Goal: Task Accomplishment & Management: Complete application form

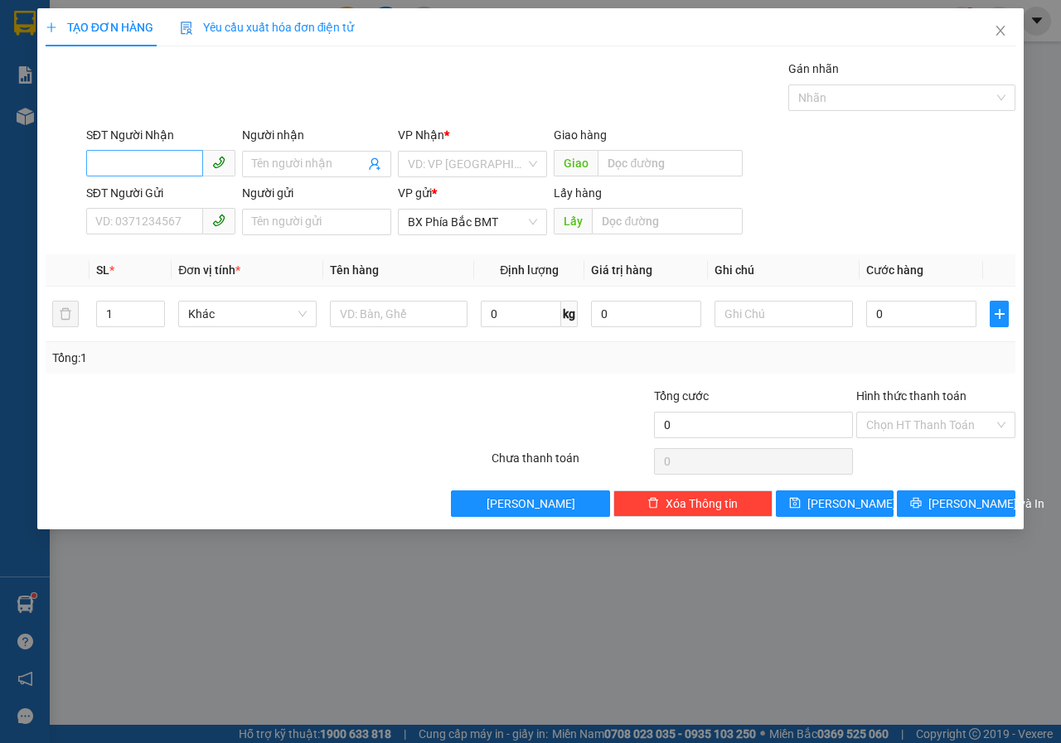
click at [142, 167] on input "SĐT Người Nhận" at bounding box center [144, 163] width 117 height 27
type input "0973447296"
click at [270, 162] on input "Người nhận" at bounding box center [308, 164] width 113 height 18
type input "[PERSON_NAME]"
click at [438, 162] on input "search" at bounding box center [467, 164] width 118 height 25
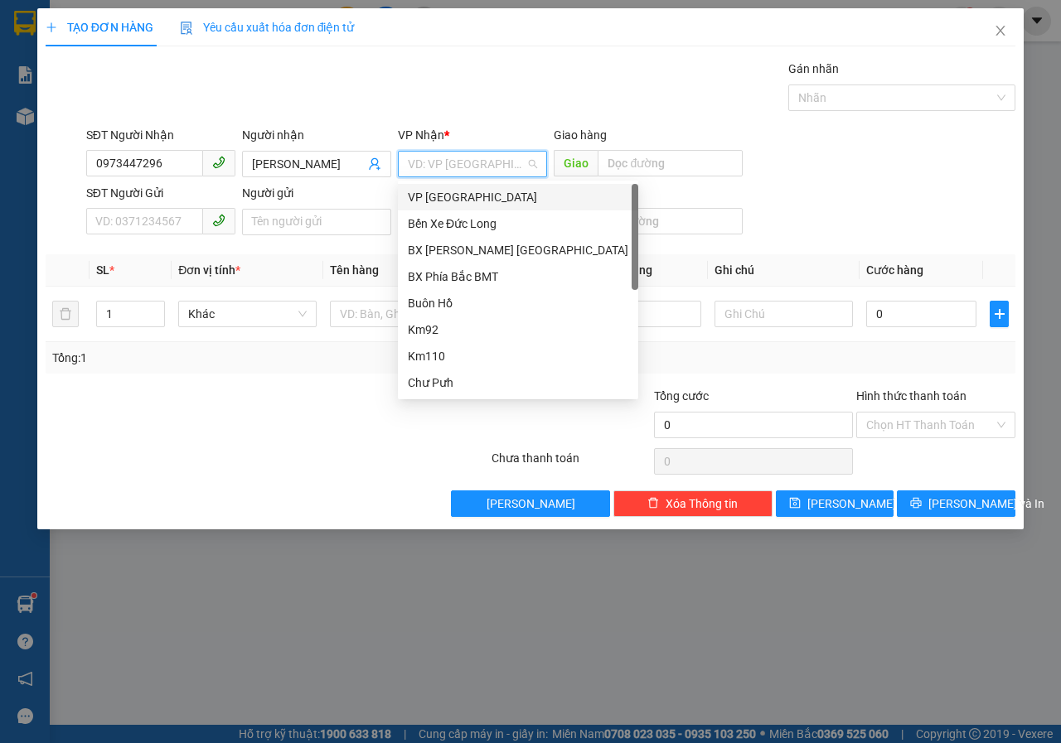
click at [436, 202] on div "VP [GEOGRAPHIC_DATA]" at bounding box center [518, 197] width 220 height 18
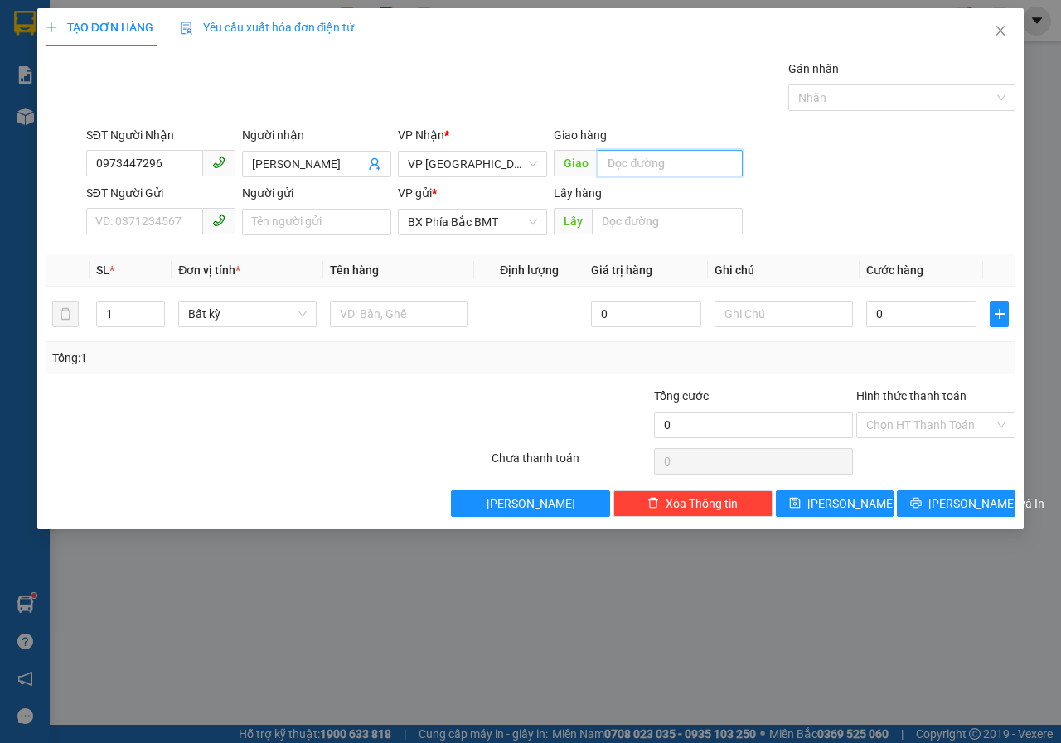
click at [673, 163] on input "text" at bounding box center [669, 163] width 144 height 27
click at [126, 225] on input "SĐT Người Gửi" at bounding box center [144, 221] width 117 height 27
type input "0366789116"
click at [311, 215] on input "Người gửi" at bounding box center [316, 222] width 149 height 27
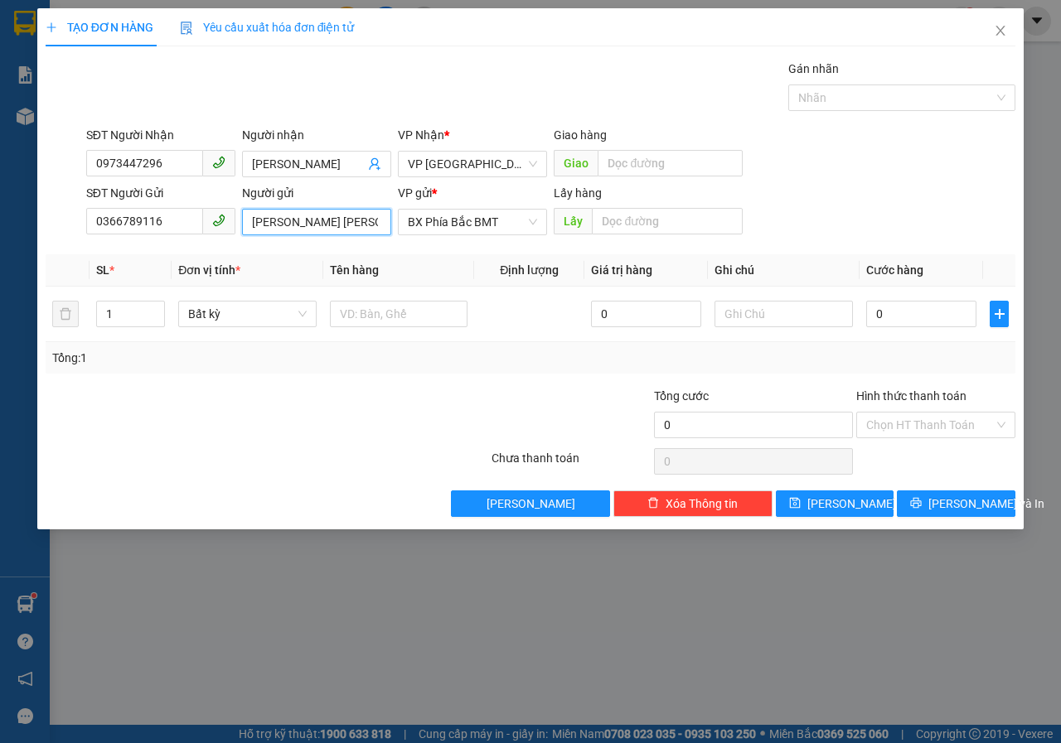
click at [384, 221] on input "[PERSON_NAME] [PERSON_NAME](30 ĐĂNG" at bounding box center [316, 222] width 149 height 27
click at [386, 220] on input "[PERSON_NAME] [PERSON_NAME](30 NG" at bounding box center [316, 222] width 149 height 27
type input "[PERSON_NAME] [PERSON_NAME](30 [PERSON_NAME])"
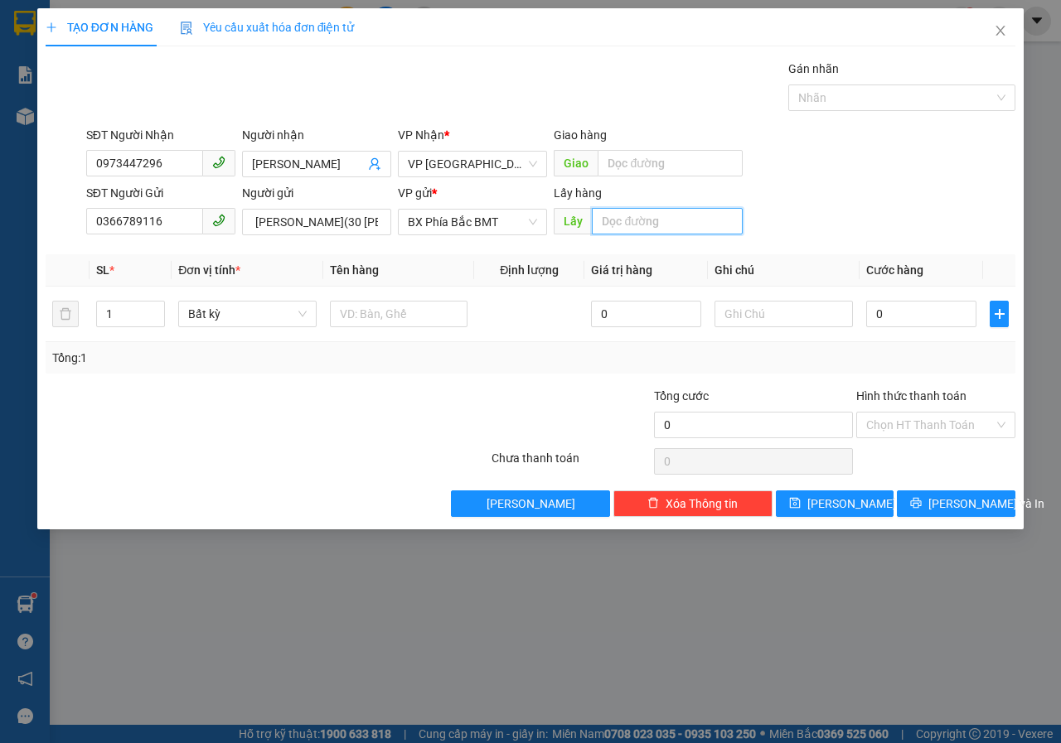
click at [652, 218] on input "text" at bounding box center [667, 221] width 150 height 27
type input "BMT"
click at [367, 304] on input "text" at bounding box center [399, 314] width 138 height 27
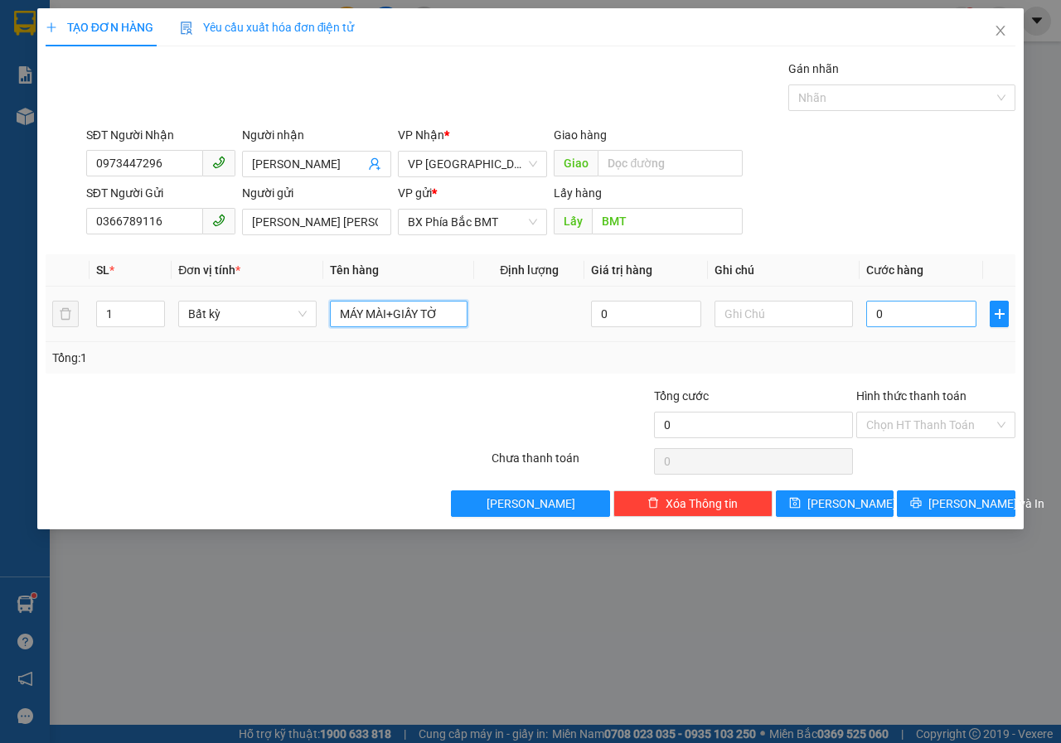
type input "MÁY MÀI+GIẤY TỜ"
click at [909, 318] on input "0" at bounding box center [921, 314] width 110 height 27
type input "7"
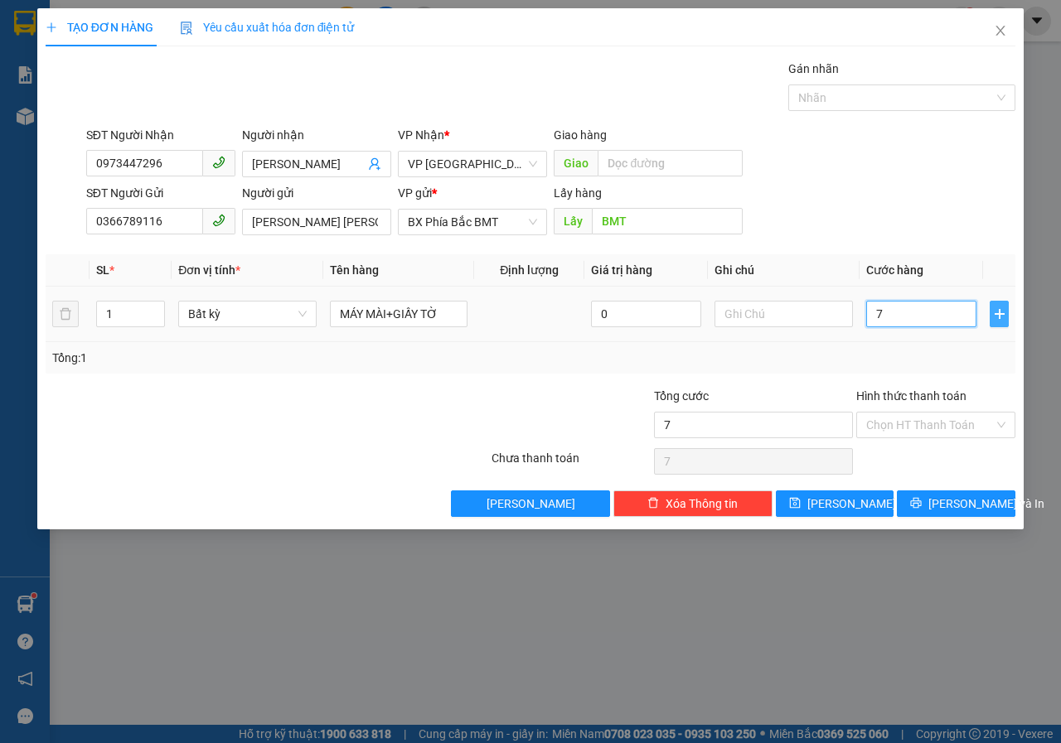
type input "70"
type input "700"
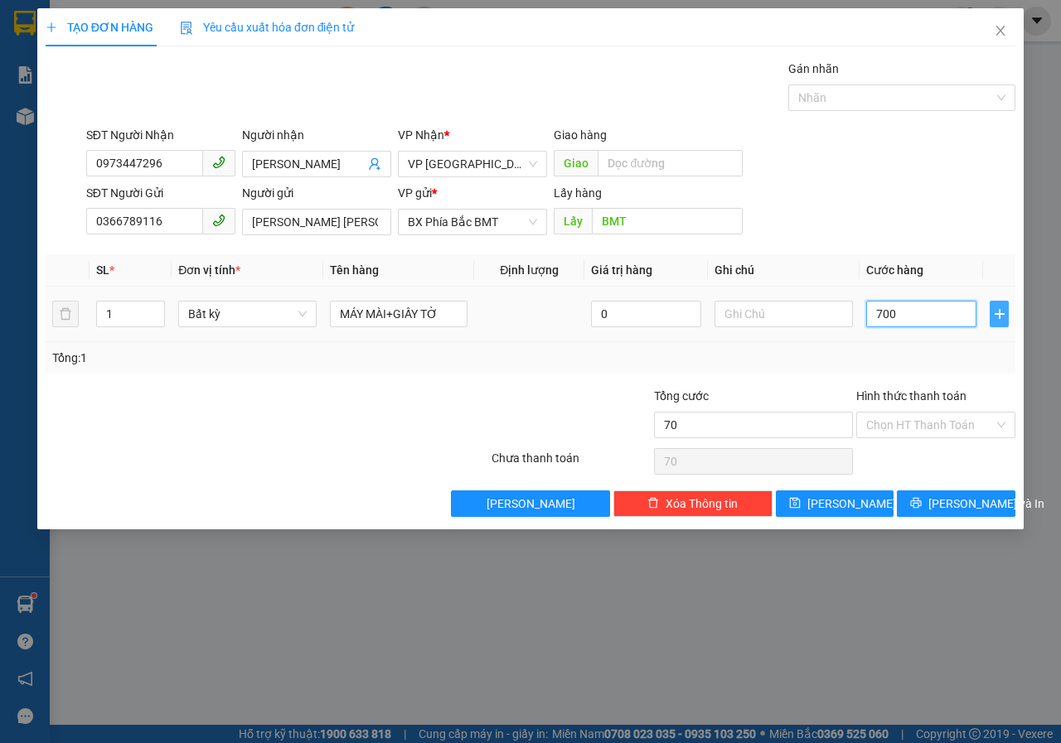
type input "700"
type input "7.000"
type input "70.000"
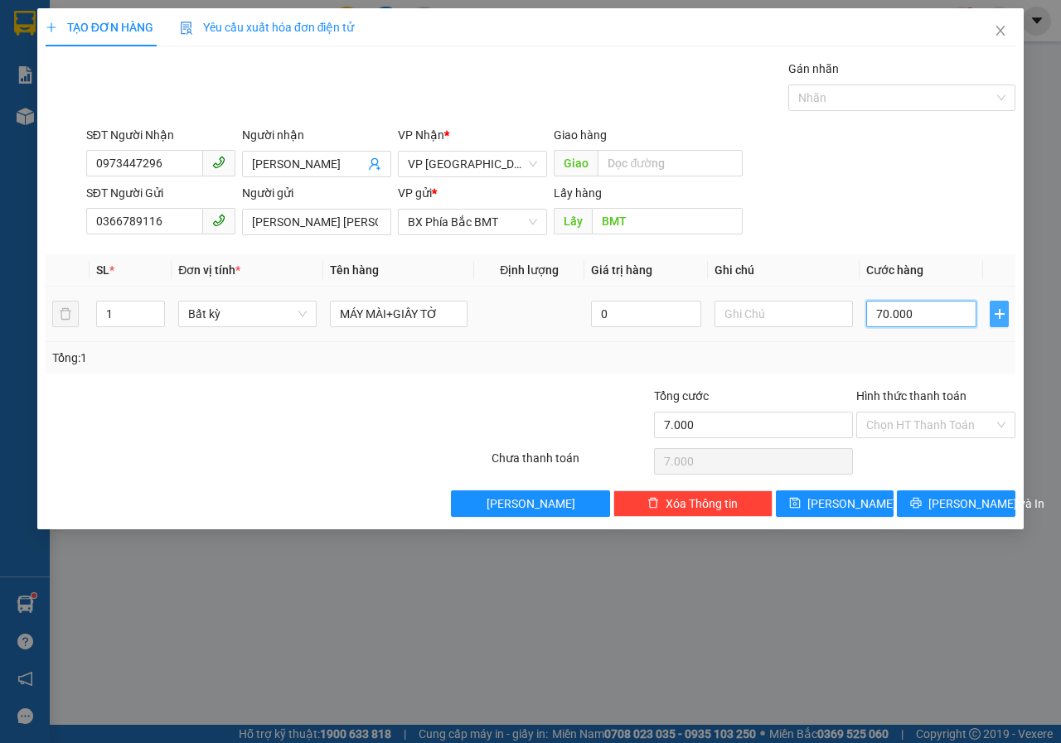
type input "70.000"
click at [752, 312] on input "text" at bounding box center [783, 314] width 138 height 27
type input "THÙNG"
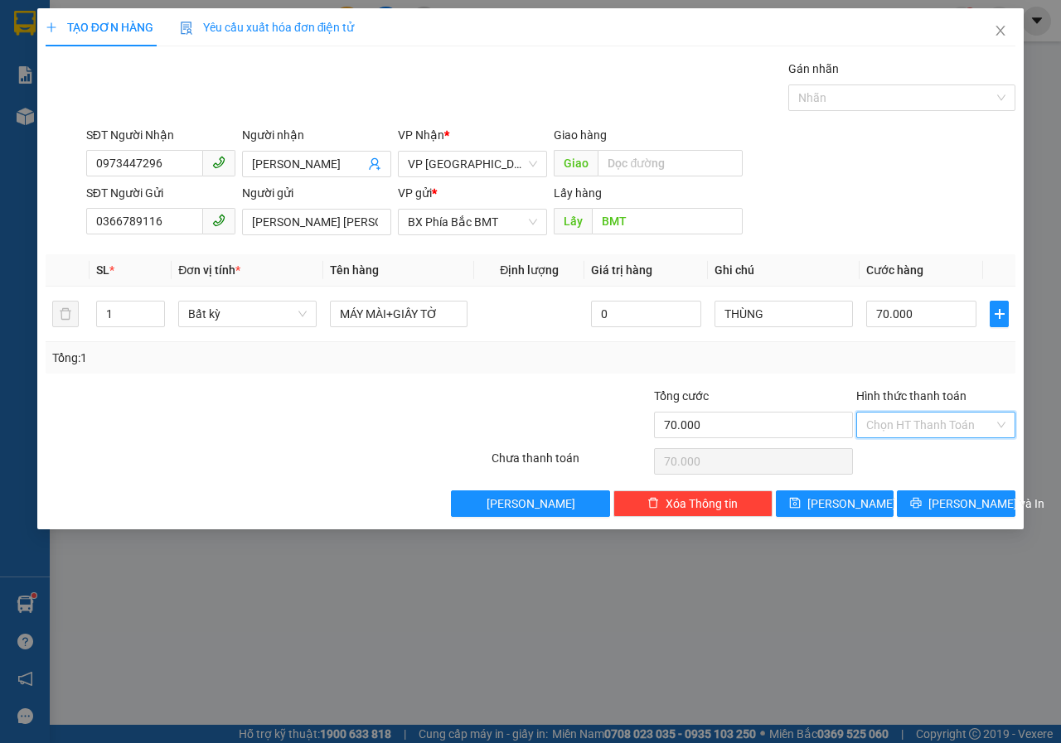
click at [929, 415] on input "Hình thức thanh toán" at bounding box center [930, 425] width 128 height 25
click at [916, 451] on div "Tại văn phòng" at bounding box center [935, 458] width 139 height 18
type input "0"
click at [949, 501] on span "[PERSON_NAME] và In" at bounding box center [986, 504] width 116 height 18
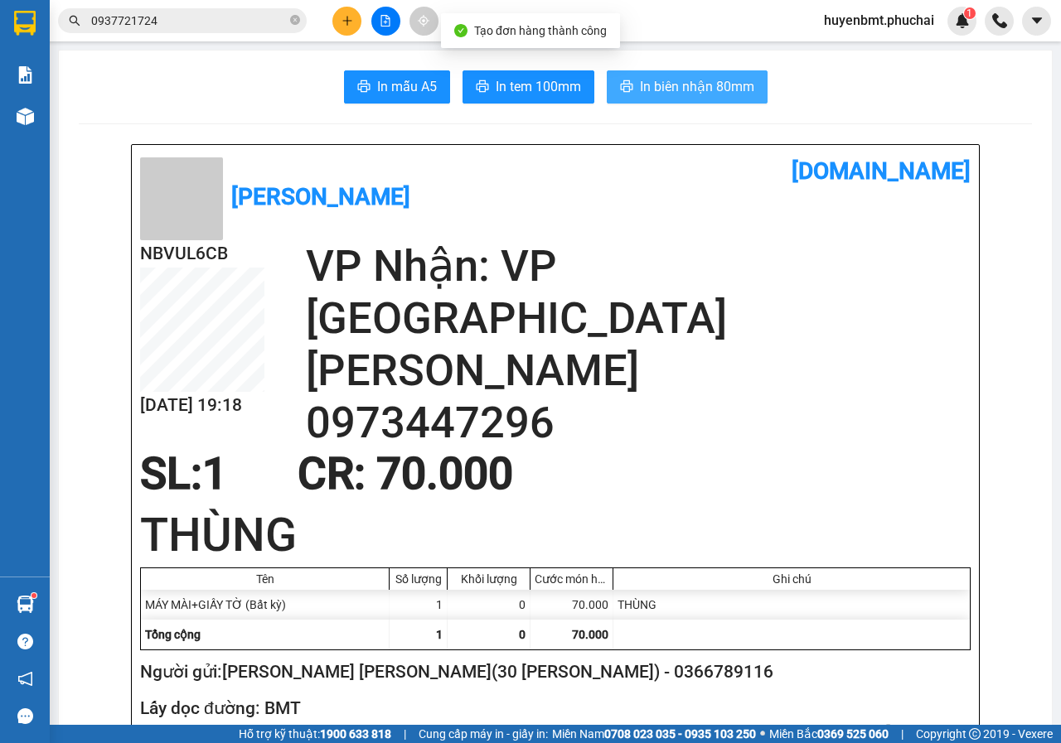
click at [678, 94] on span "In biên nhận 80mm" at bounding box center [697, 86] width 114 height 21
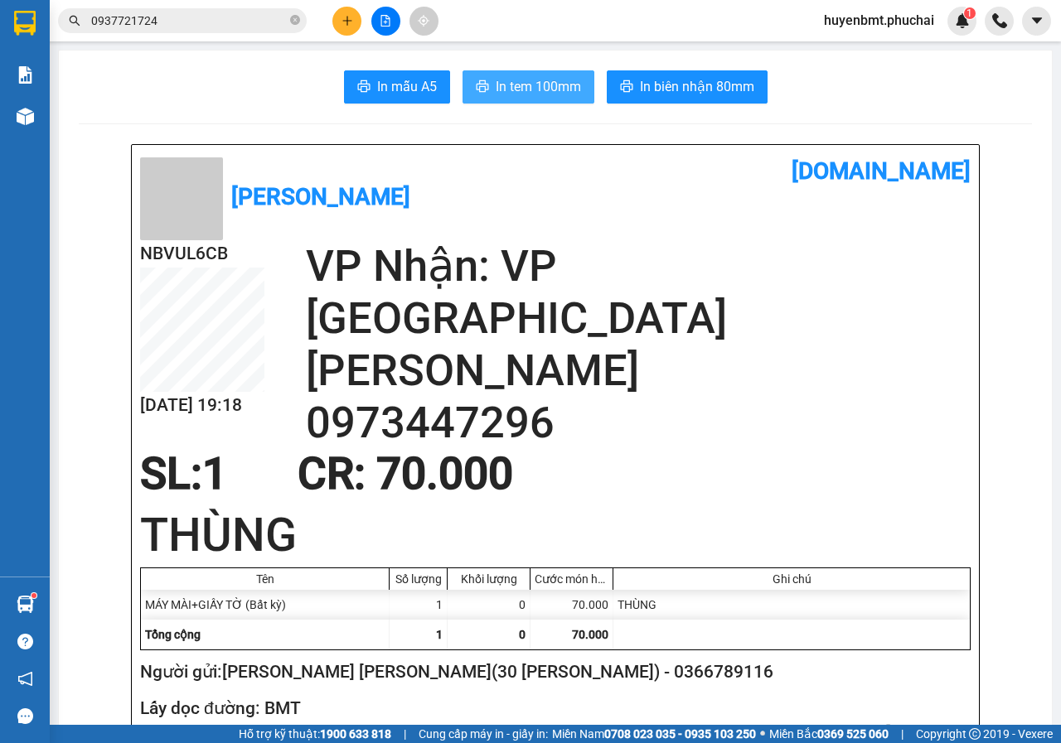
click at [549, 87] on span "In tem 100mm" at bounding box center [538, 86] width 85 height 21
click at [349, 24] on icon "plus" at bounding box center [347, 21] width 12 height 12
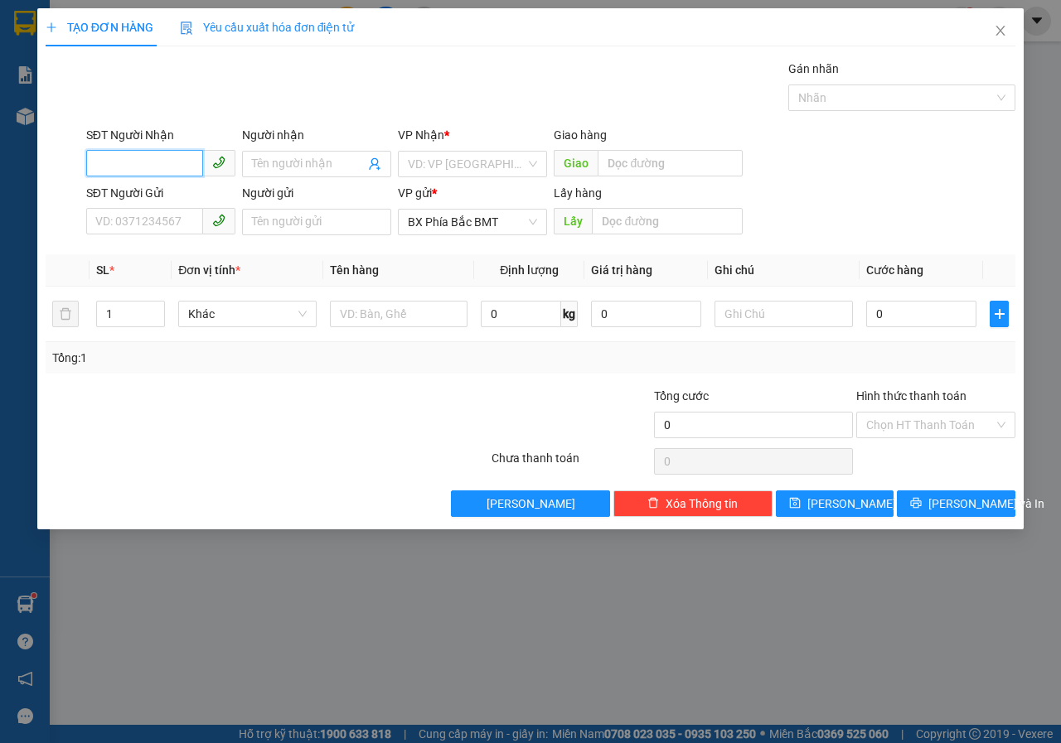
click at [175, 156] on input "SĐT Người Nhận" at bounding box center [144, 163] width 117 height 27
type input "0984426889"
click at [160, 194] on div "0984426889 - [PERSON_NAME]" at bounding box center [177, 197] width 163 height 18
type input "[PERSON_NAME]"
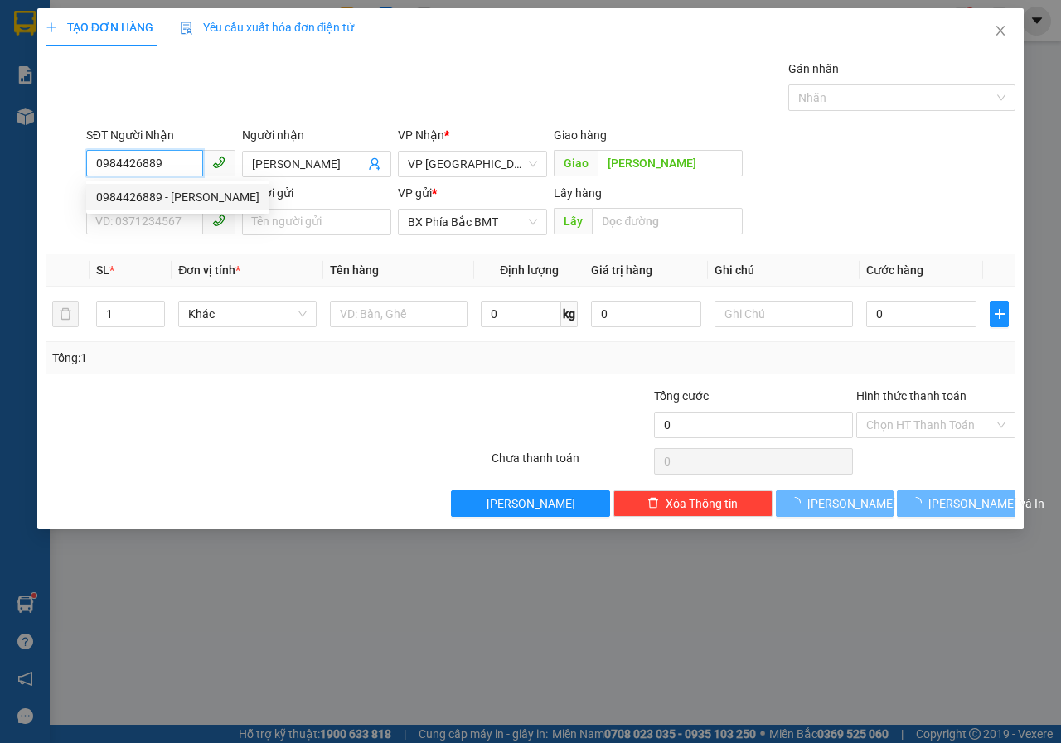
type input "40.000"
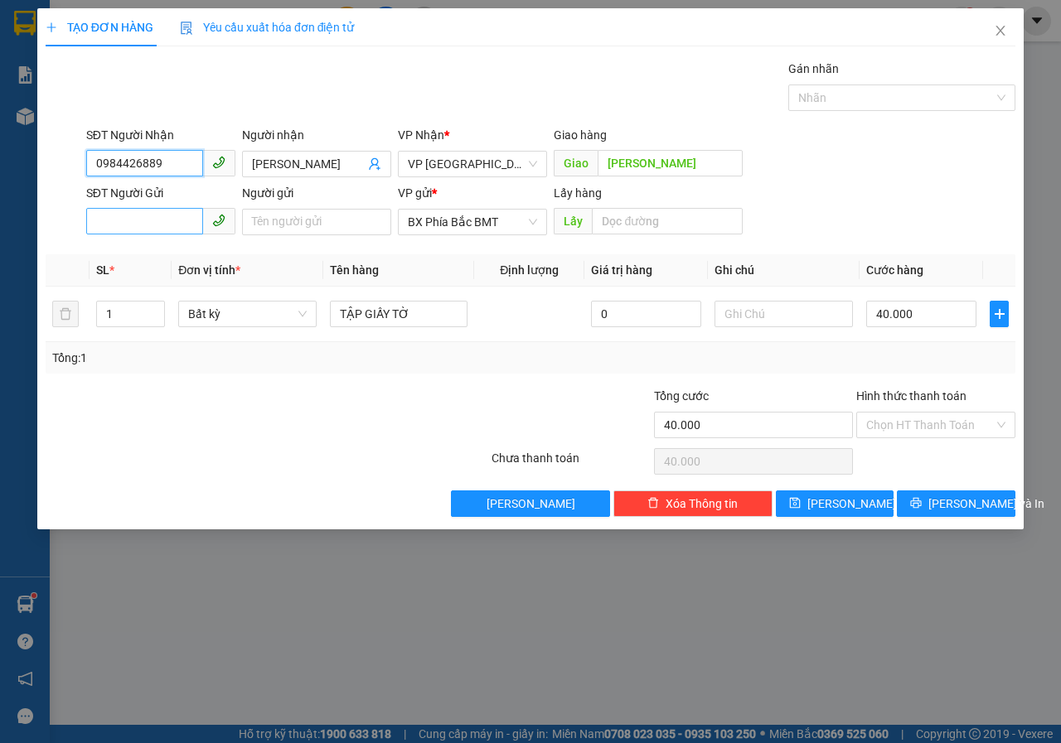
type input "0984426889"
click at [147, 224] on input "SĐT Người Gửi" at bounding box center [144, 221] width 117 height 27
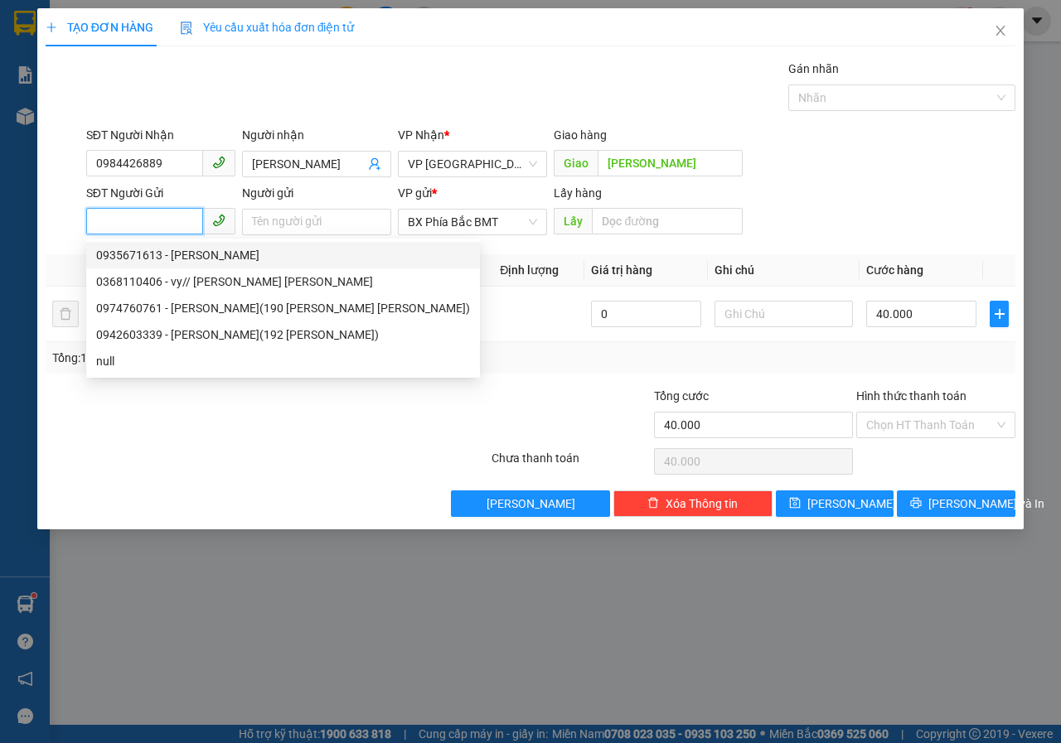
click at [152, 262] on div "0935671613 - [PERSON_NAME]" at bounding box center [283, 255] width 374 height 18
type input "0935671613"
type input "THẢO VY"
type input "BMT"
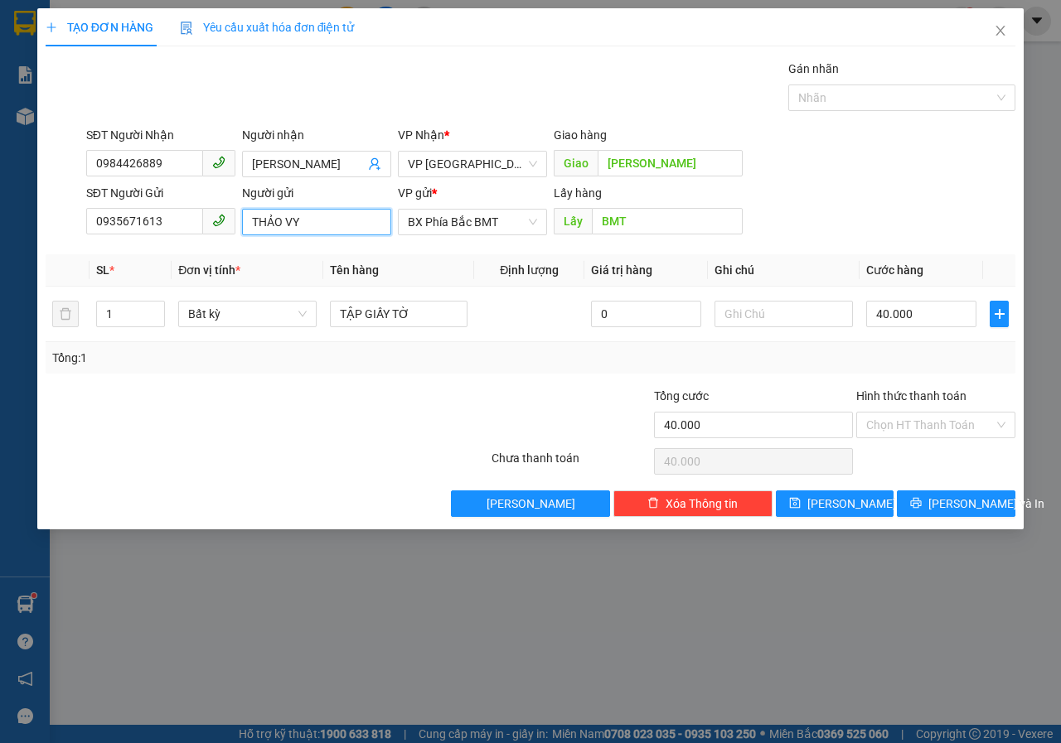
click at [310, 230] on input "THẢO VY" at bounding box center [316, 222] width 149 height 27
type input "[PERSON_NAME](192 [PERSON_NAME] [PERSON_NAME])"
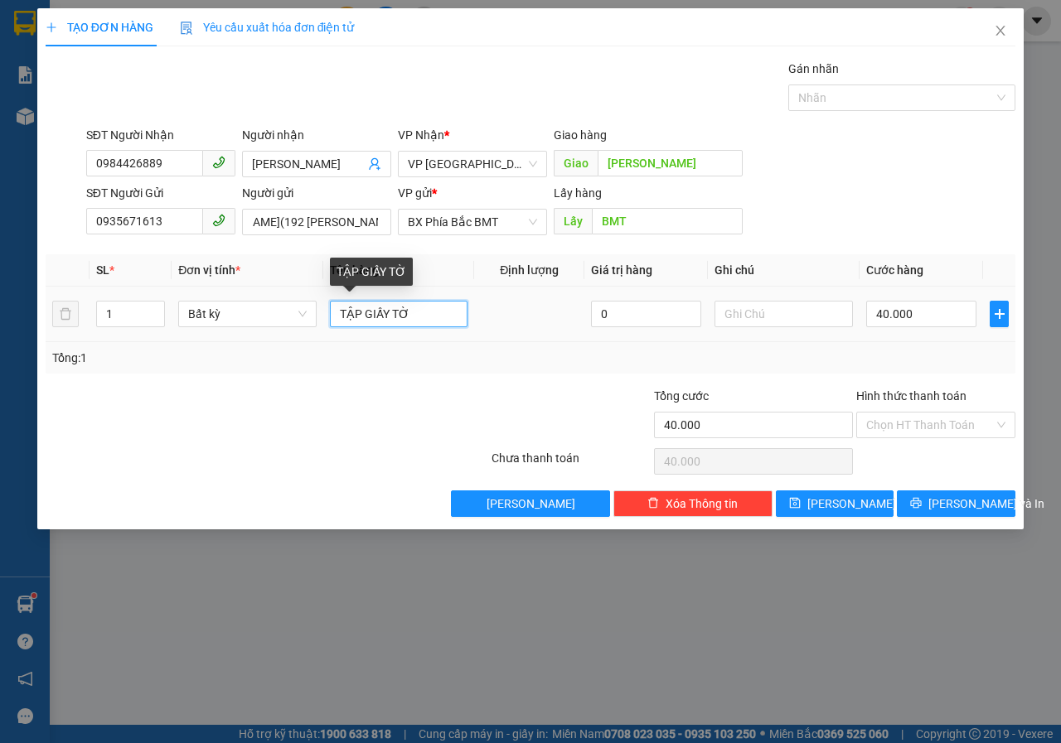
click at [445, 310] on input "TẬP GIẤY TỜ" at bounding box center [399, 314] width 138 height 27
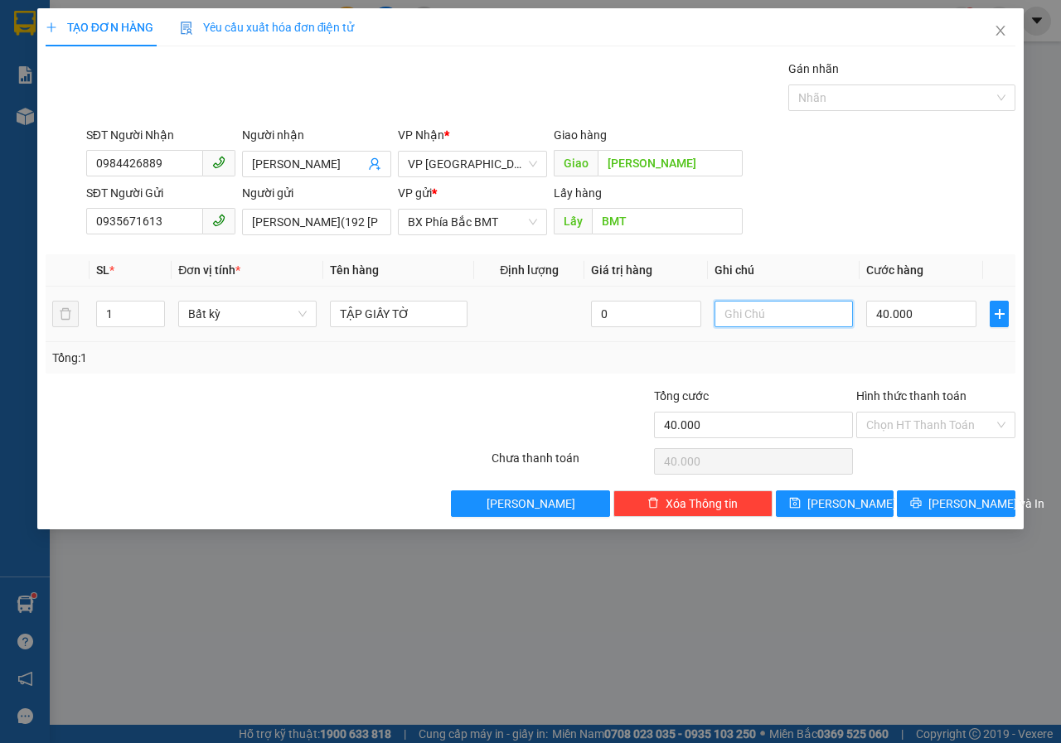
click at [804, 317] on input "text" at bounding box center [783, 314] width 138 height 27
type input "D"
type input "ĐI SÁNG 13/9"
click at [925, 324] on input "40.000" at bounding box center [921, 314] width 110 height 27
type input "5"
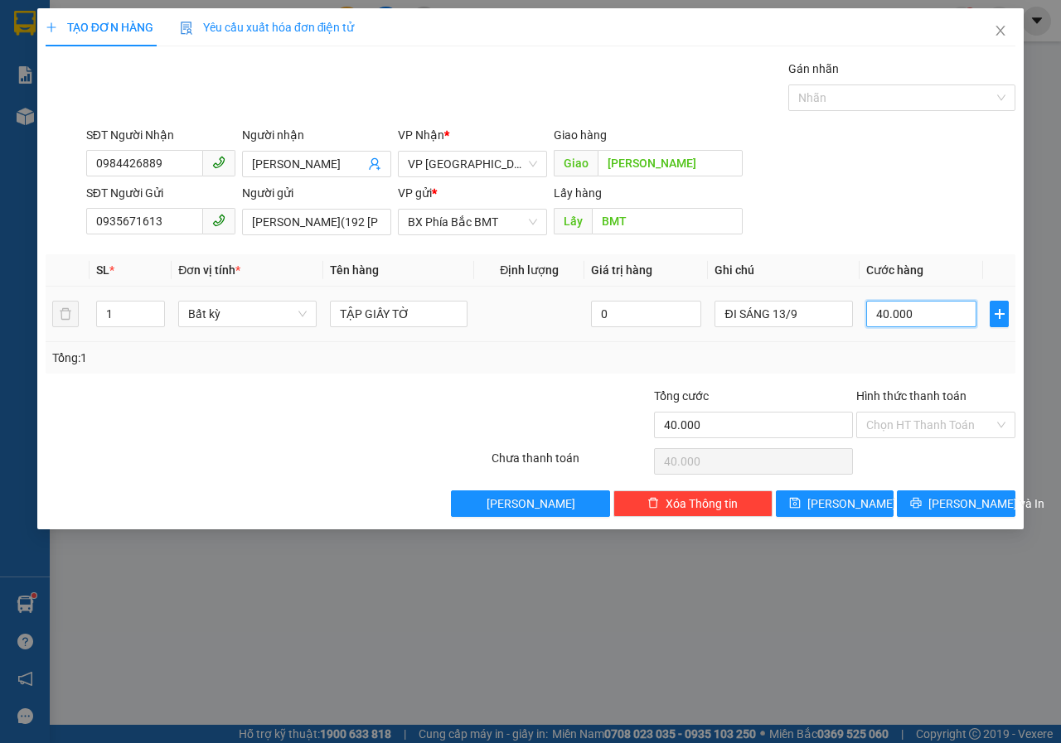
type input "5"
type input "50"
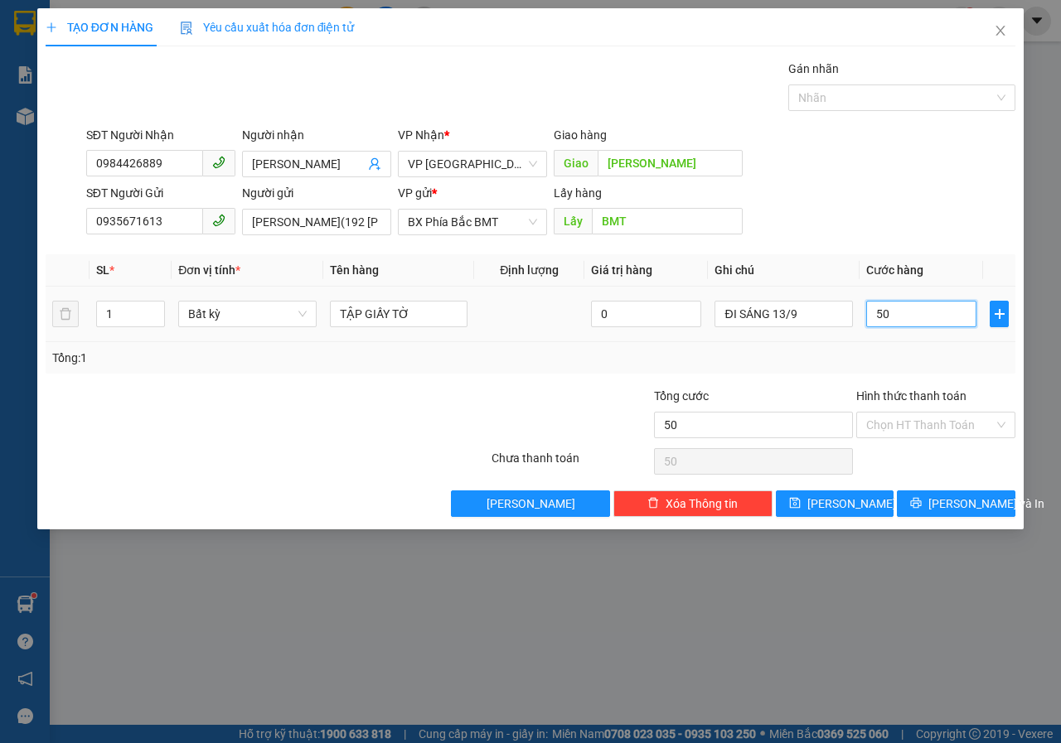
type input "500"
type input "5.000"
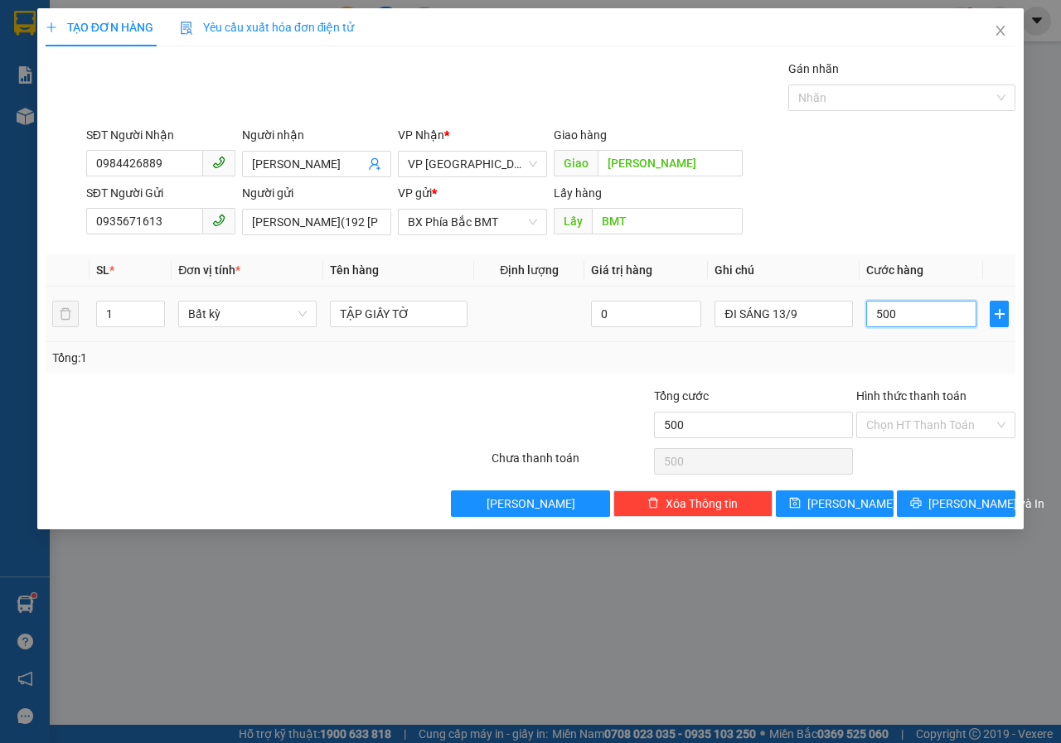
type input "5.000"
type input "50.000"
click at [960, 424] on input "Hình thức thanh toán" at bounding box center [930, 425] width 128 height 25
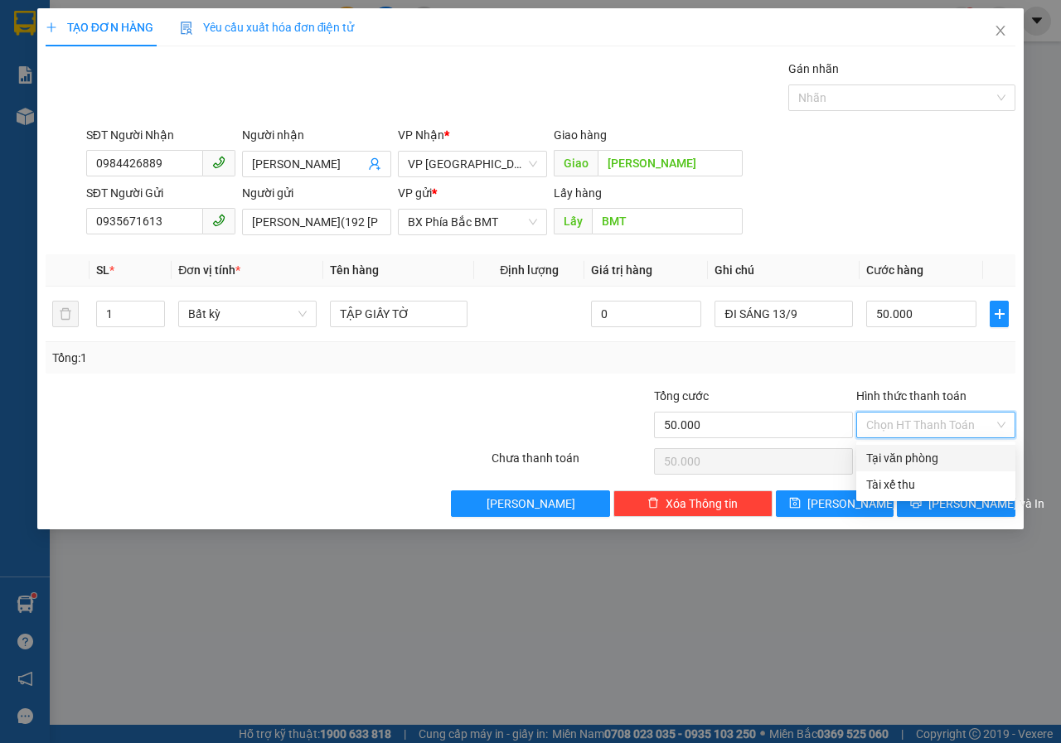
click at [910, 461] on div "Tại văn phòng" at bounding box center [935, 458] width 139 height 18
type input "0"
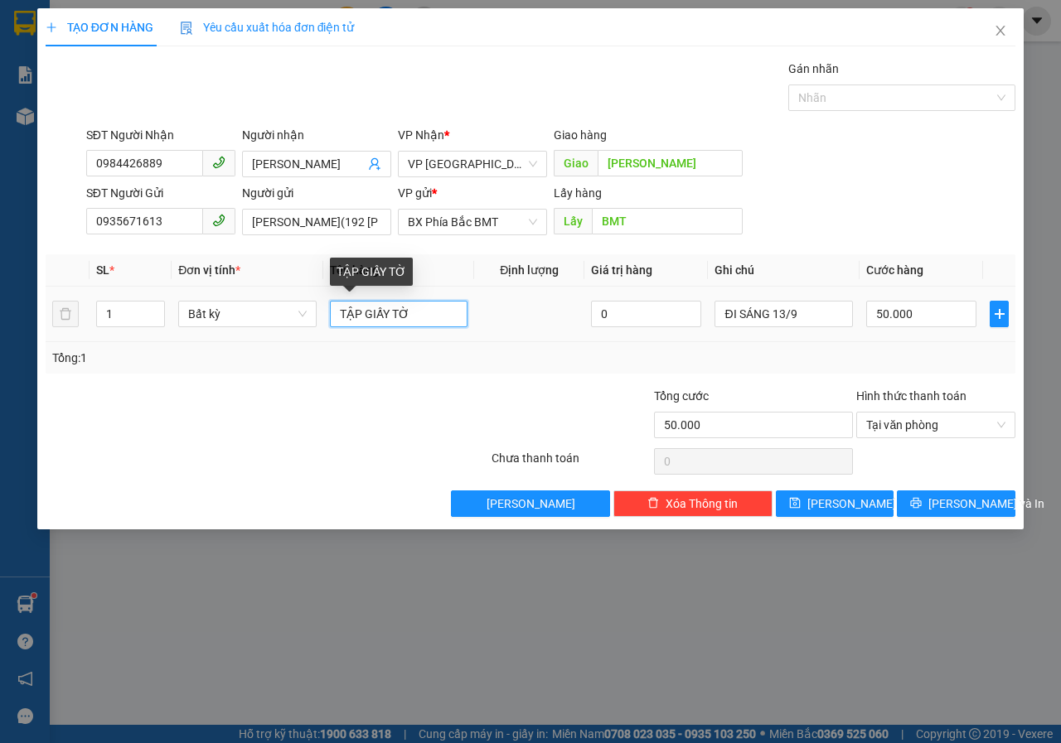
click at [432, 321] on input "TẬP GIẤY TỜ" at bounding box center [399, 314] width 138 height 27
type input "T"
type input "C"
type input "QC"
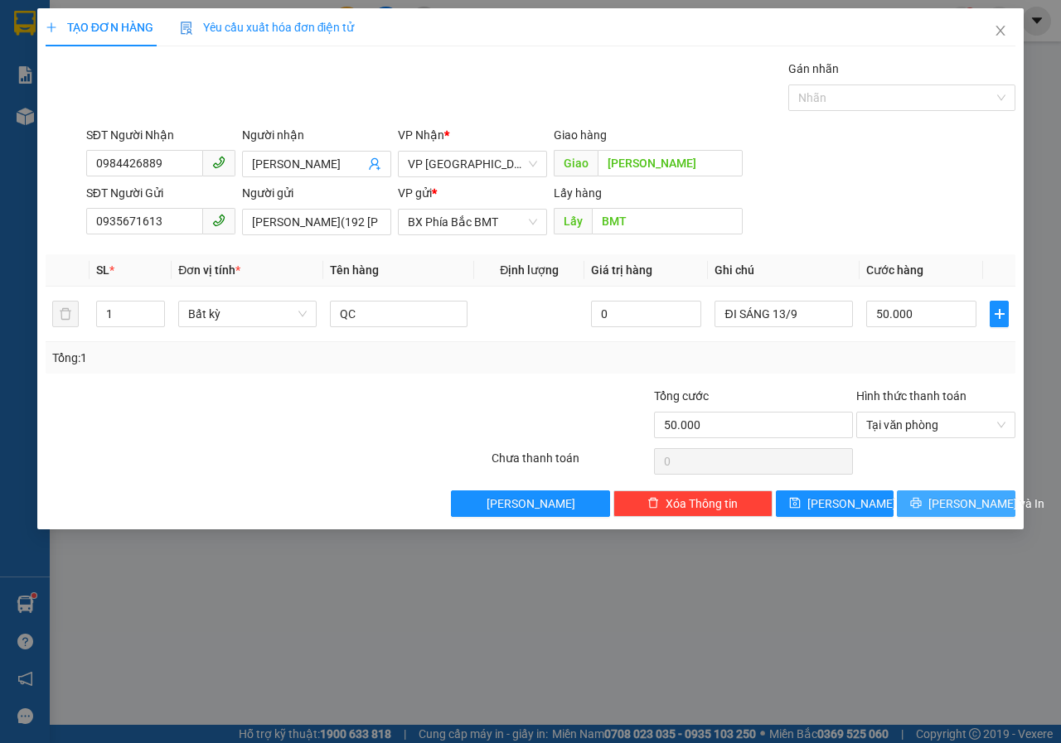
click at [960, 506] on span "[PERSON_NAME] và In" at bounding box center [986, 504] width 116 height 18
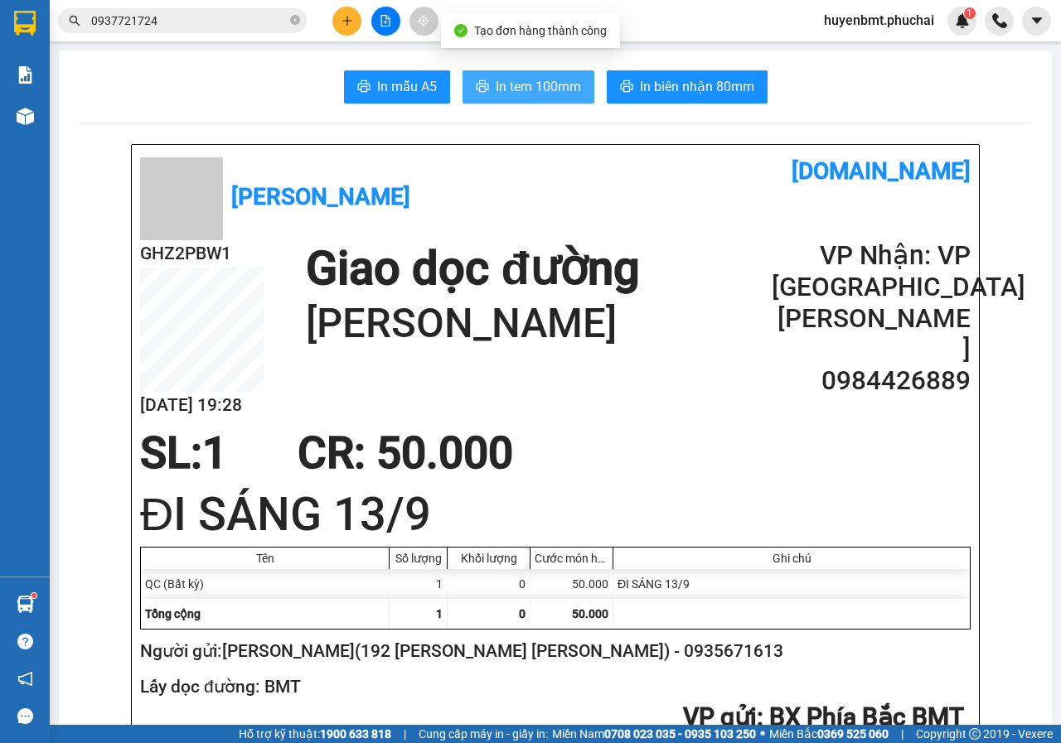
click at [518, 80] on span "In tem 100mm" at bounding box center [538, 86] width 85 height 21
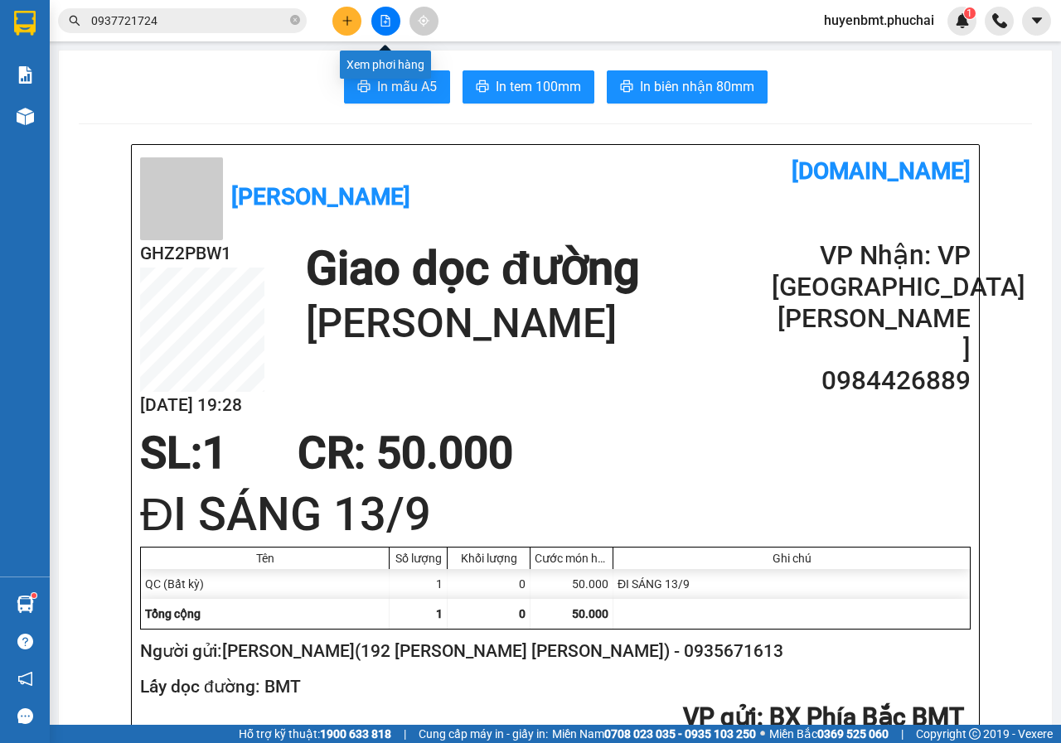
click at [375, 12] on button at bounding box center [385, 21] width 29 height 29
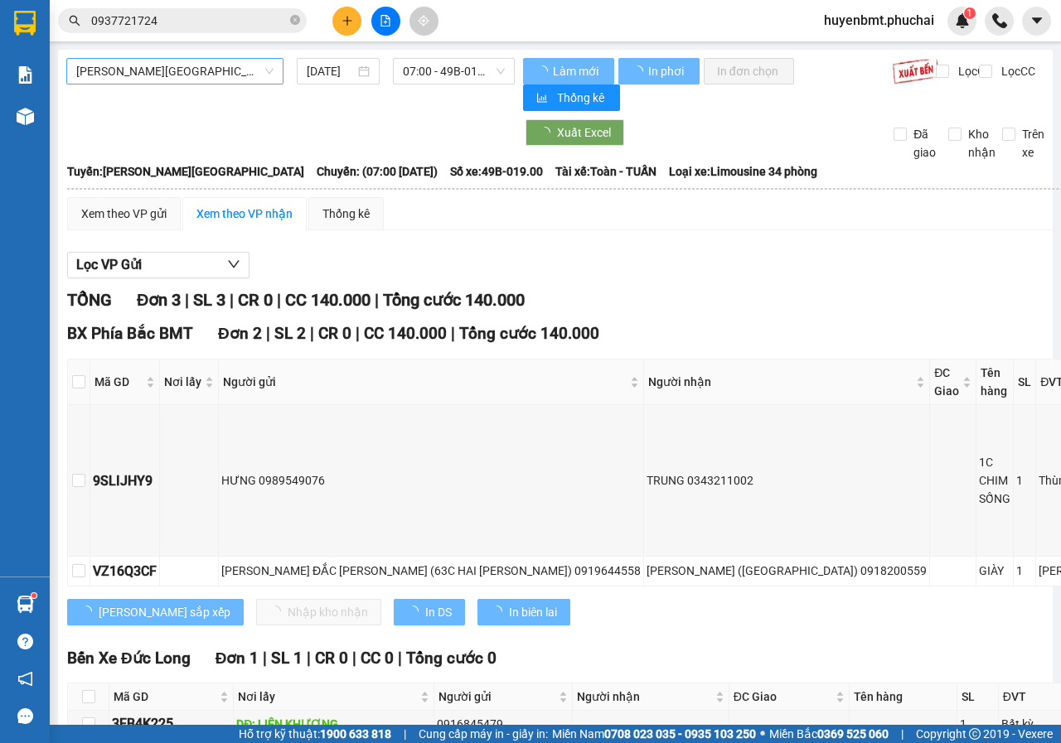
click at [131, 65] on span "[PERSON_NAME][GEOGRAPHIC_DATA]" at bounding box center [174, 71] width 197 height 25
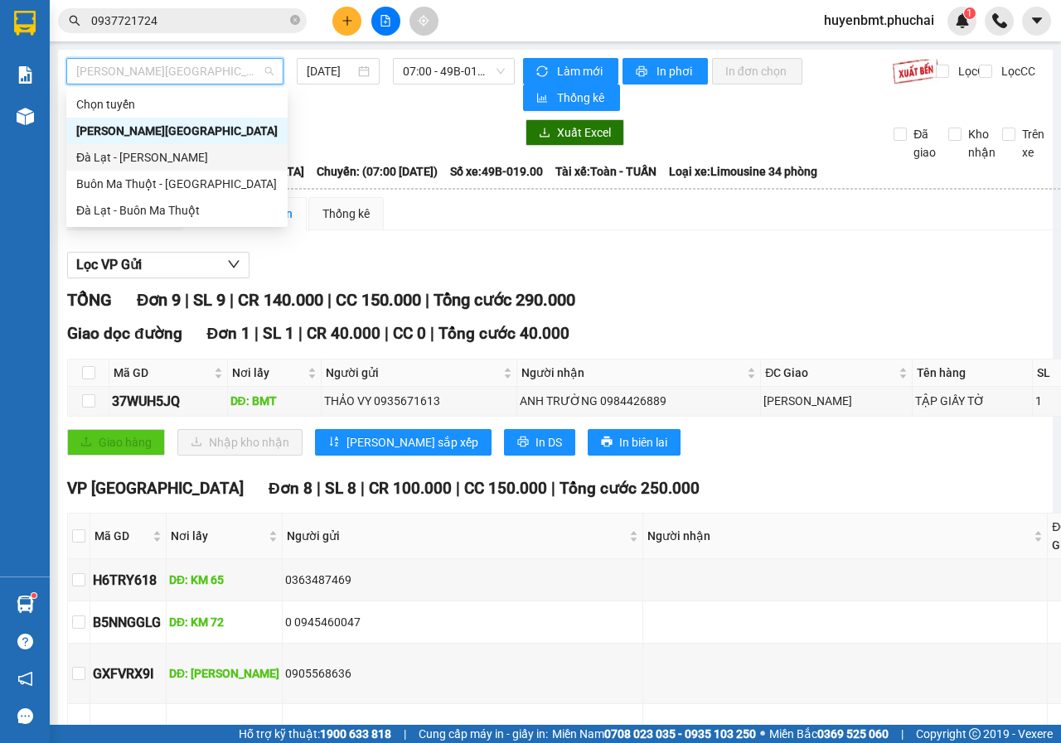
click at [124, 152] on div "Đà Lạt - [PERSON_NAME]" at bounding box center [176, 157] width 201 height 18
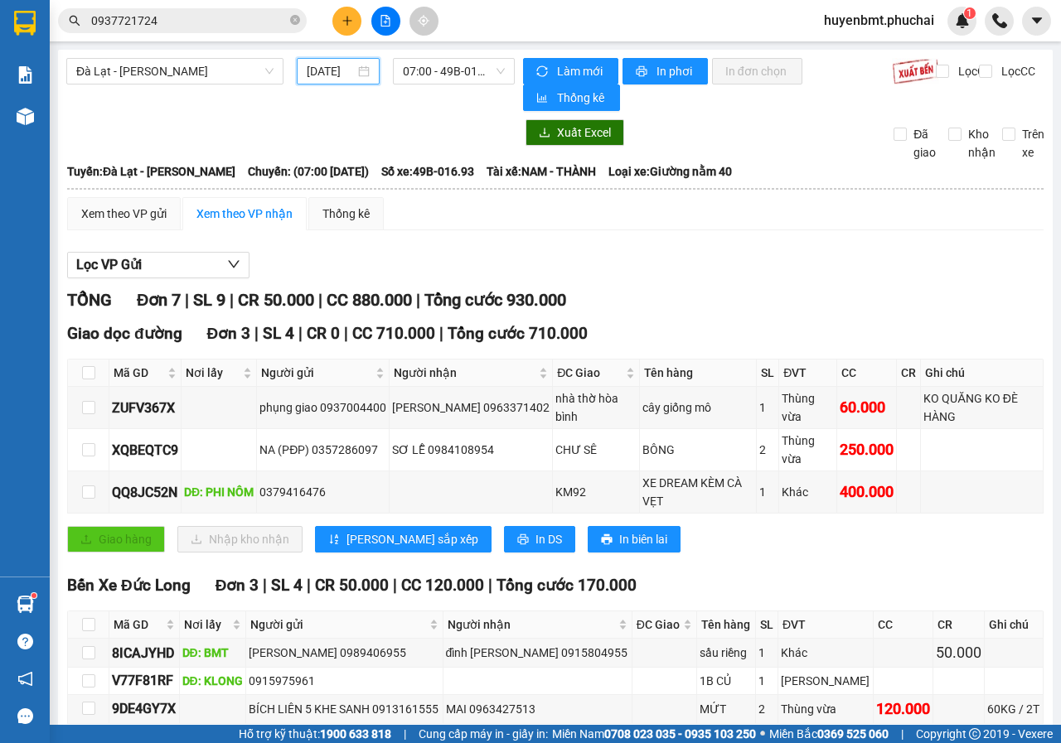
click at [331, 68] on input "[DATE]" at bounding box center [331, 71] width 48 height 18
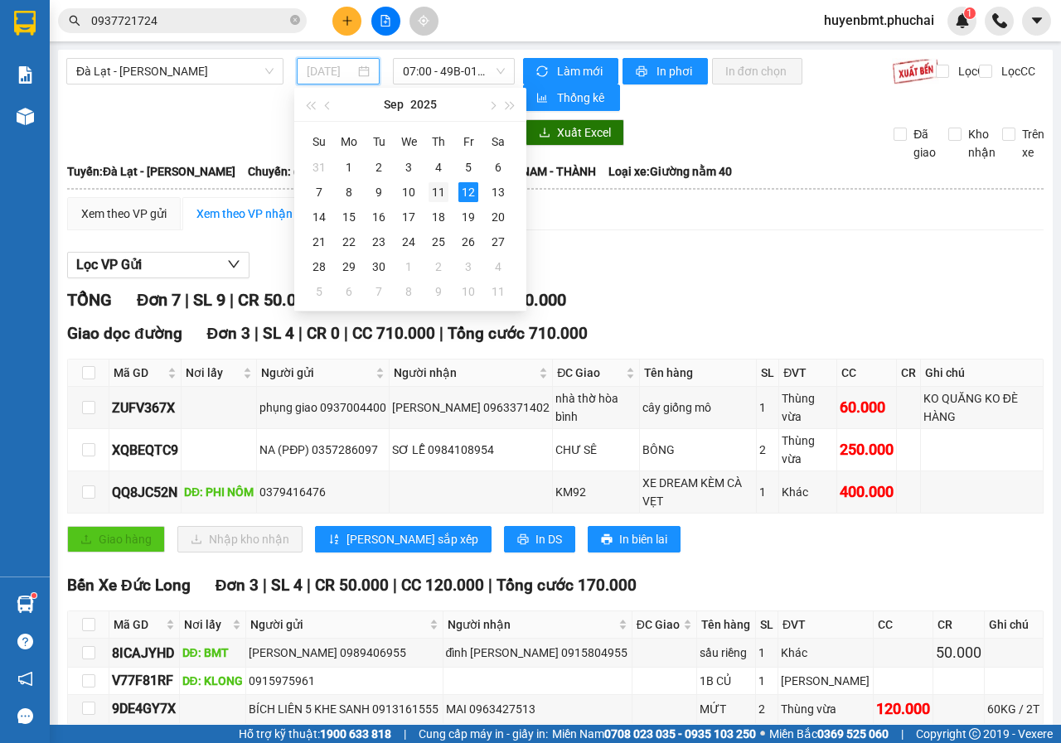
click at [438, 183] on div "11" at bounding box center [438, 192] width 20 height 20
type input "[DATE]"
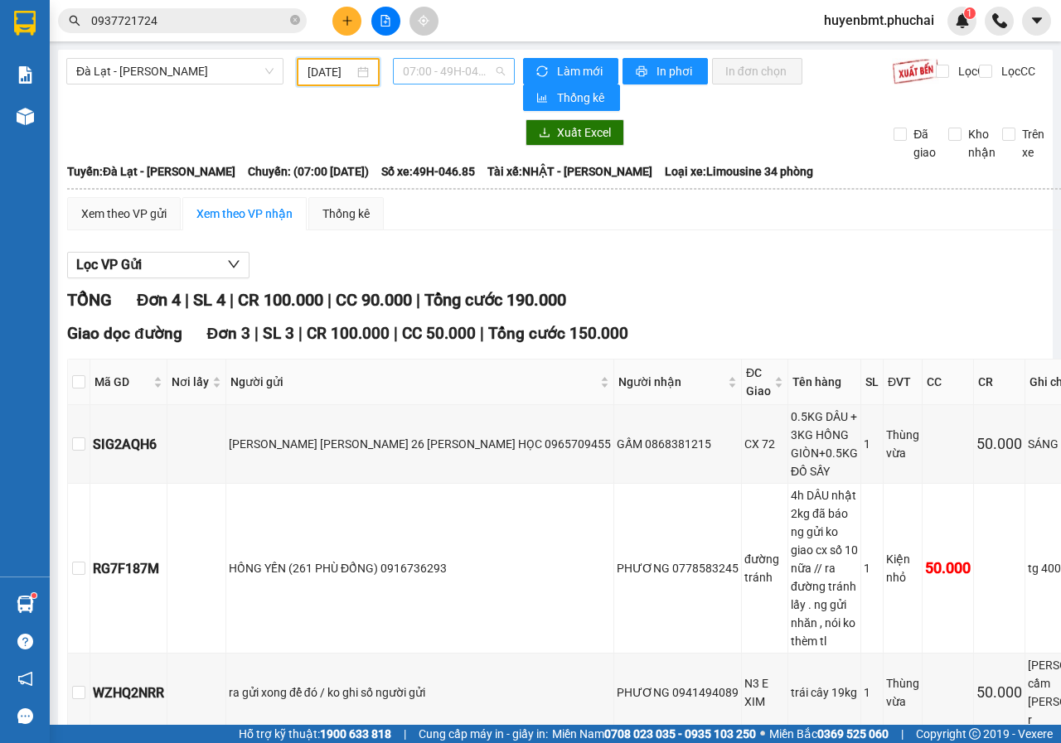
click at [492, 67] on span "07:00 - 49H-046.85" at bounding box center [453, 71] width 101 height 25
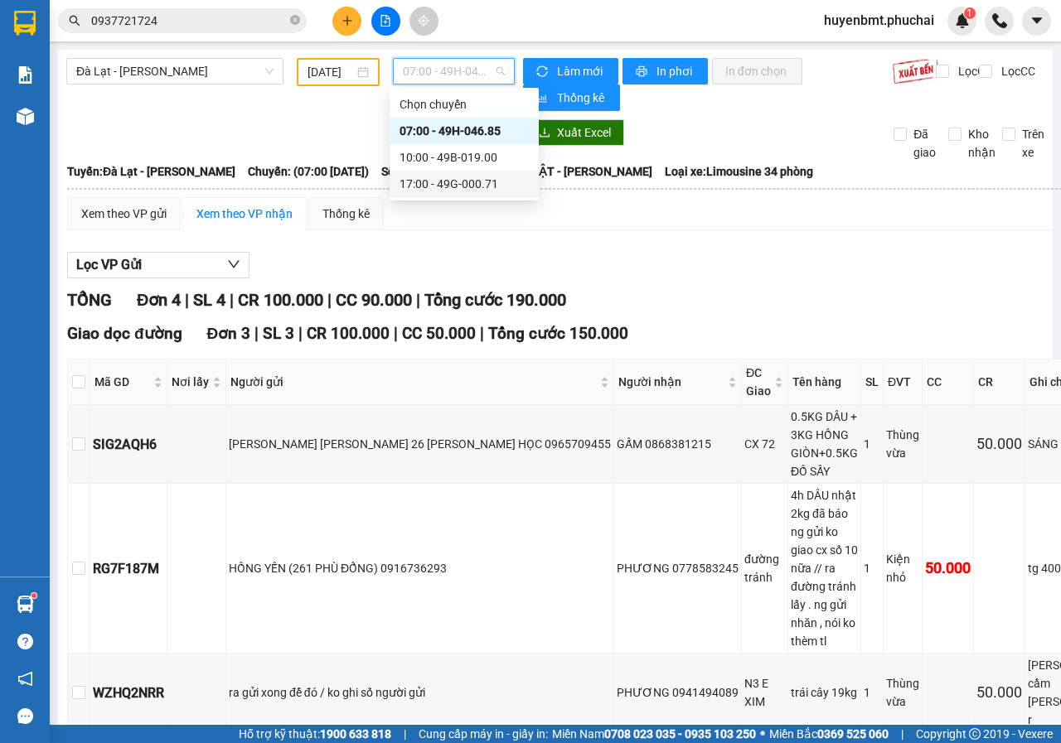
click at [468, 189] on div "17:00 - 49G-000.71" at bounding box center [463, 184] width 129 height 18
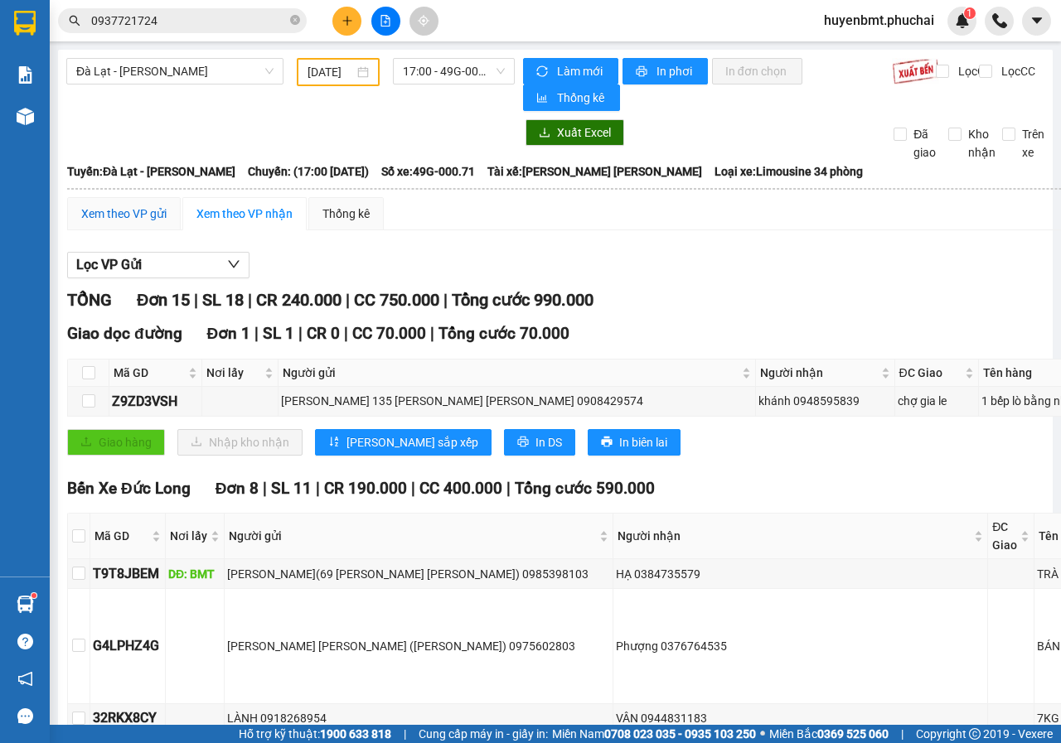
click at [147, 206] on div "Xem theo VP gửi" at bounding box center [123, 214] width 85 height 18
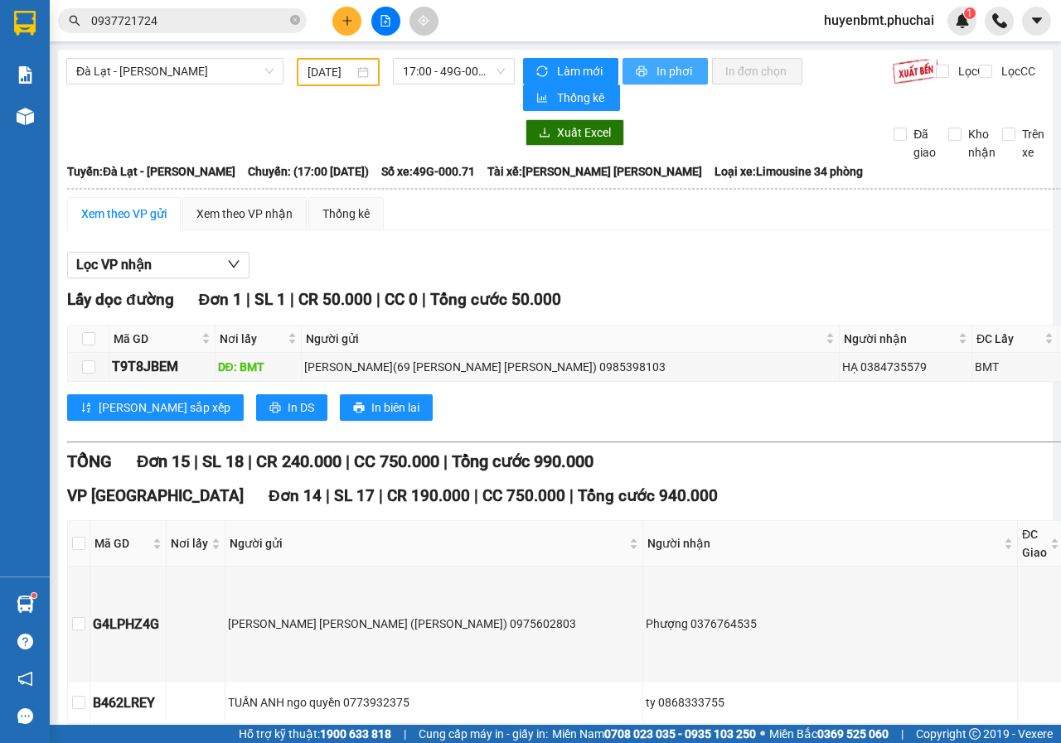
click at [642, 76] on span "printer" at bounding box center [643, 71] width 14 height 13
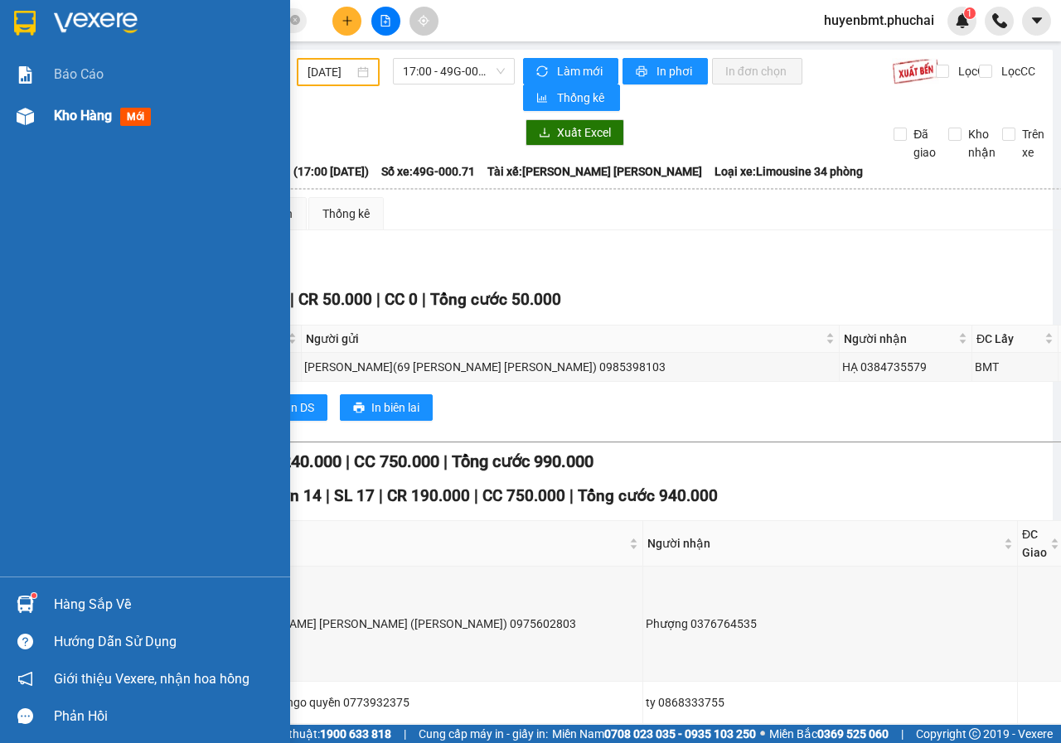
click at [30, 104] on div at bounding box center [25, 116] width 29 height 29
